Goal: Go to known website: Go to known website

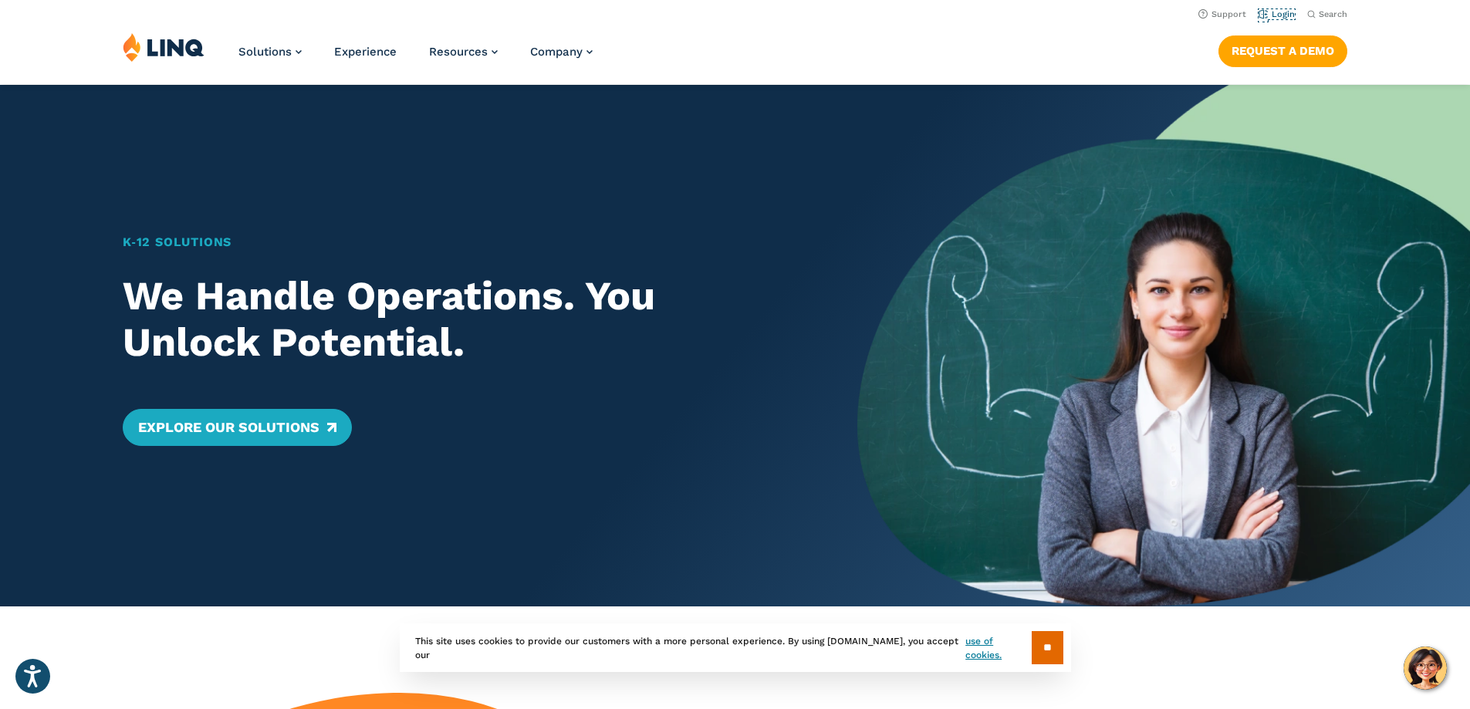
click at [1278, 19] on li "Login" at bounding box center [1276, 13] width 36 height 17
click at [1275, 15] on link "Login" at bounding box center [1276, 14] width 36 height 10
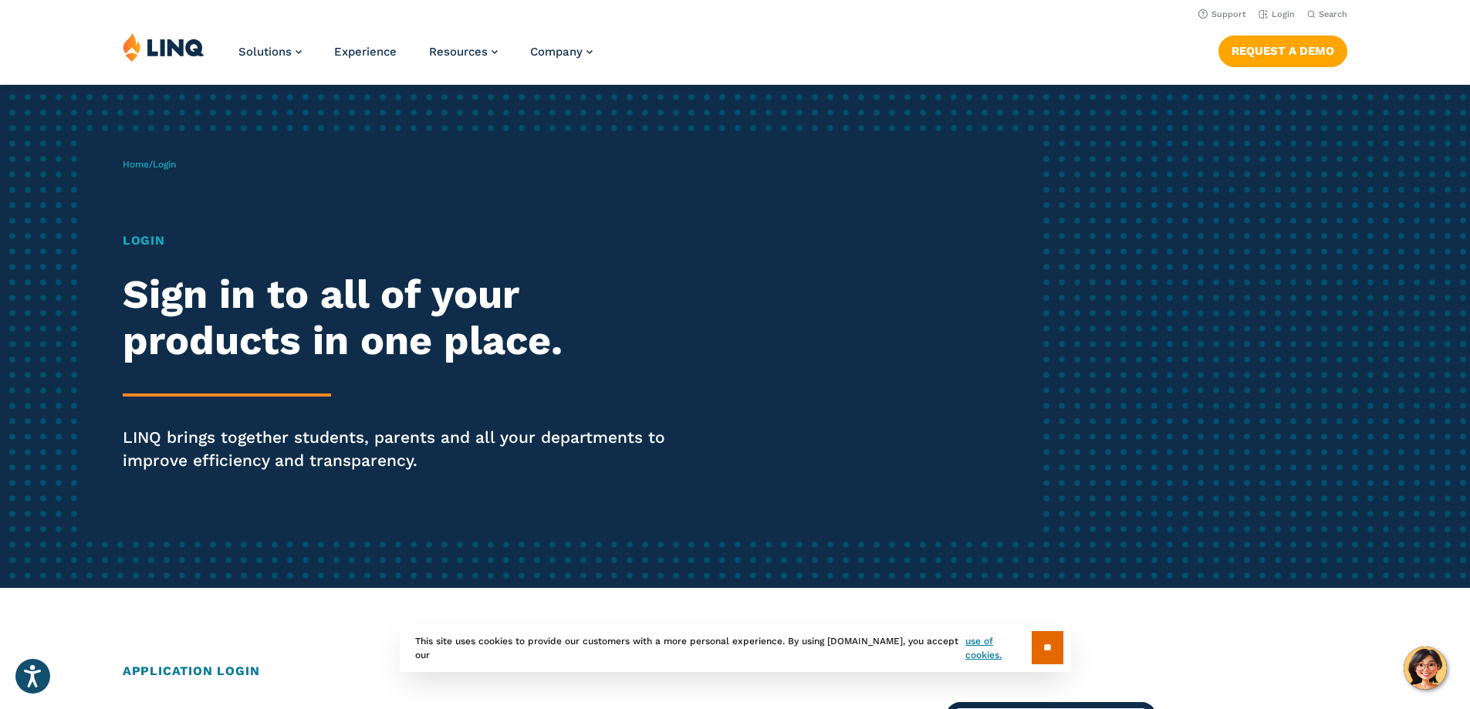
click at [147, 241] on h1 "Login" at bounding box center [406, 240] width 566 height 19
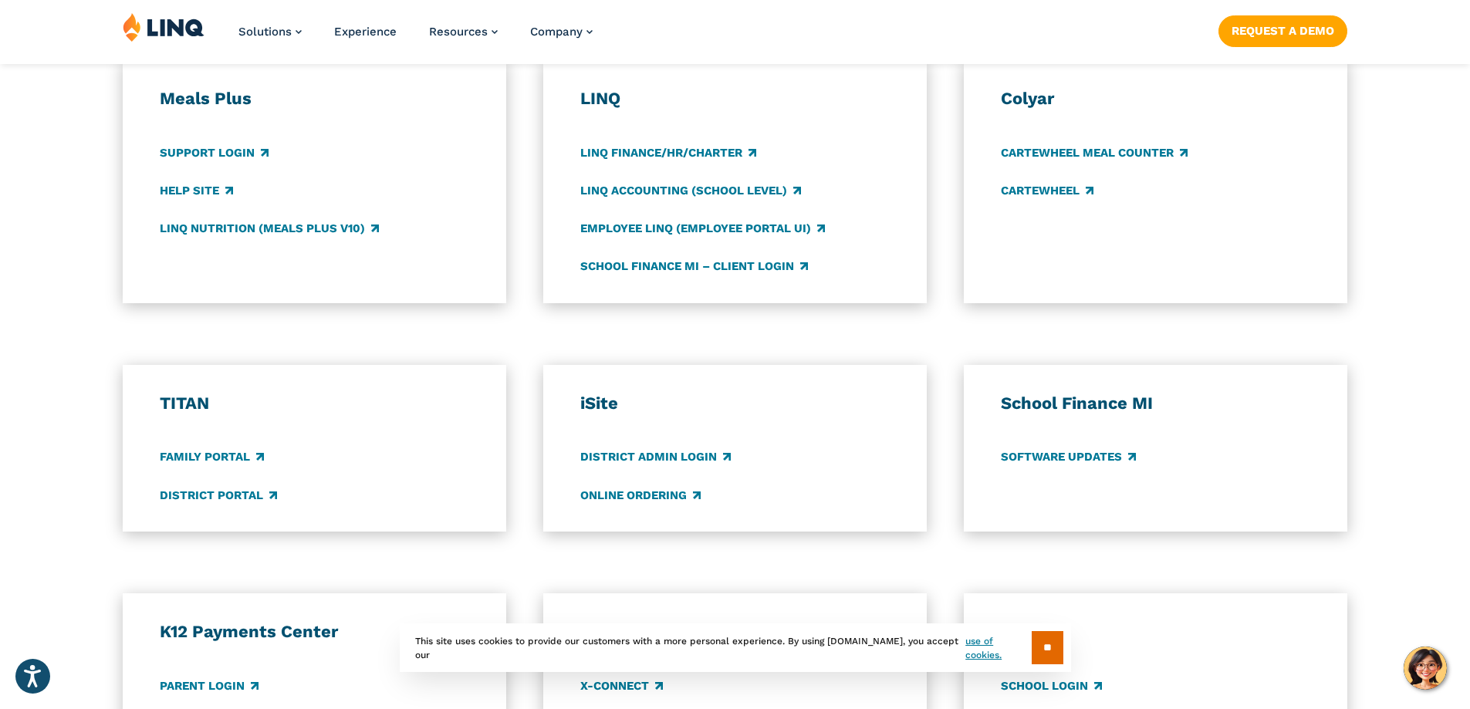
scroll to position [926, 0]
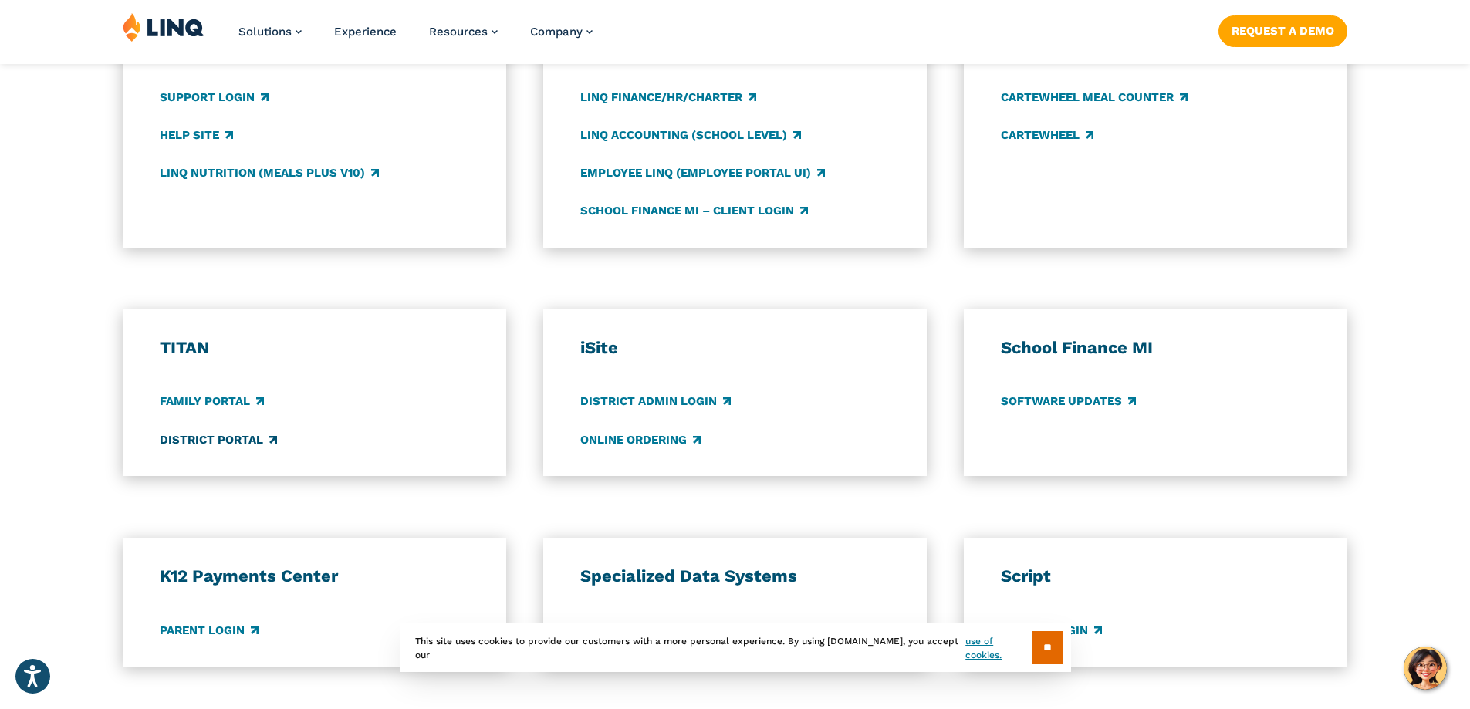
click at [230, 439] on link "District Portal" at bounding box center [218, 439] width 117 height 17
